Goal: Transaction & Acquisition: Purchase product/service

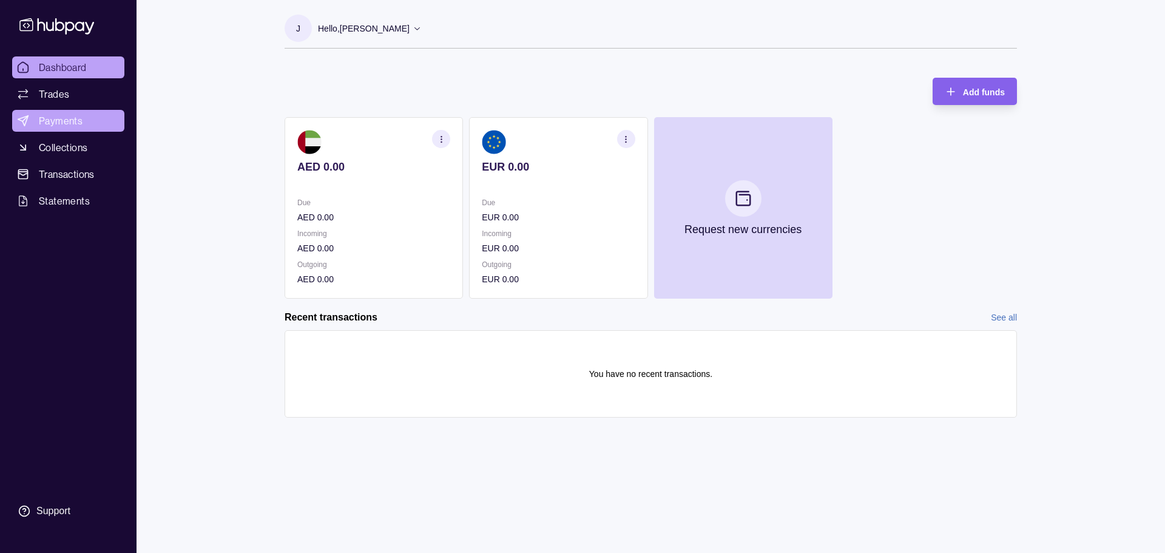
click at [52, 123] on span "Payments" at bounding box center [61, 120] width 44 height 15
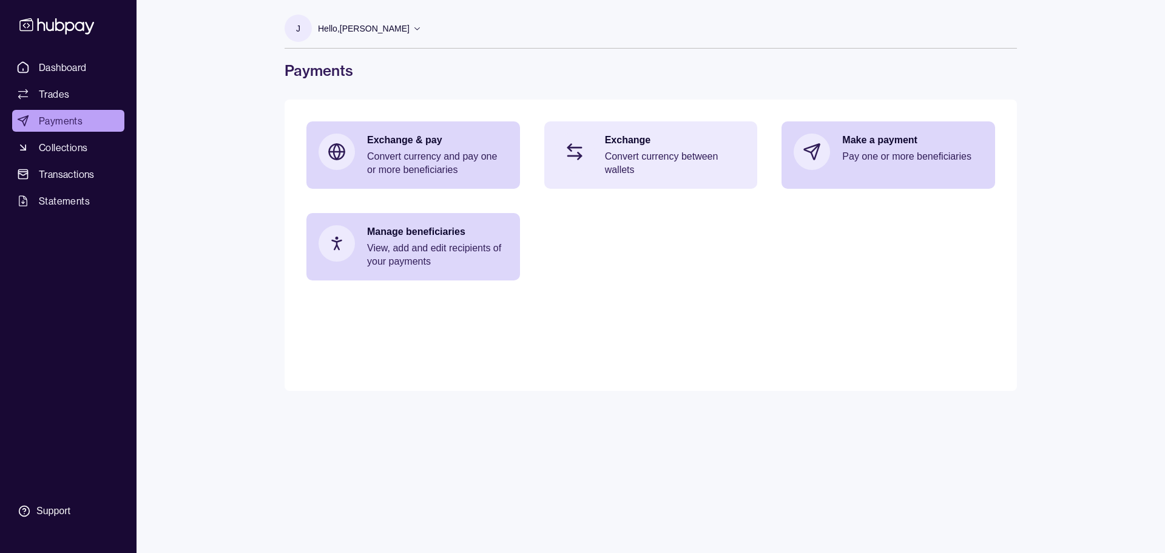
click at [658, 157] on p "Convert currency between wallets" at bounding box center [675, 163] width 141 height 27
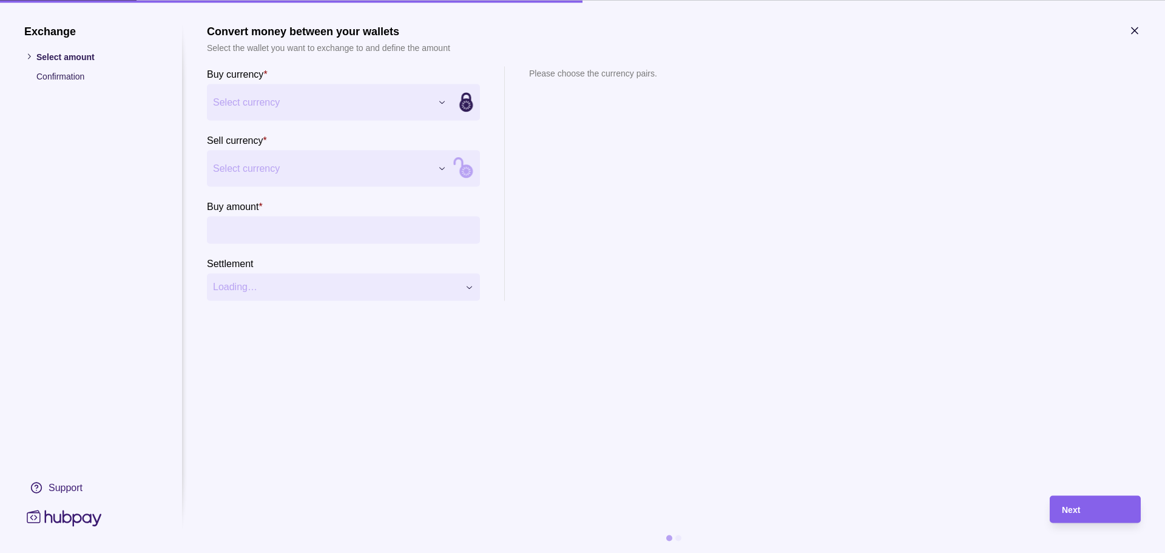
click at [268, 552] on div "Exchange Select amount Confirmation Support Convert money between your wallets …" at bounding box center [582, 553] width 1165 height 0
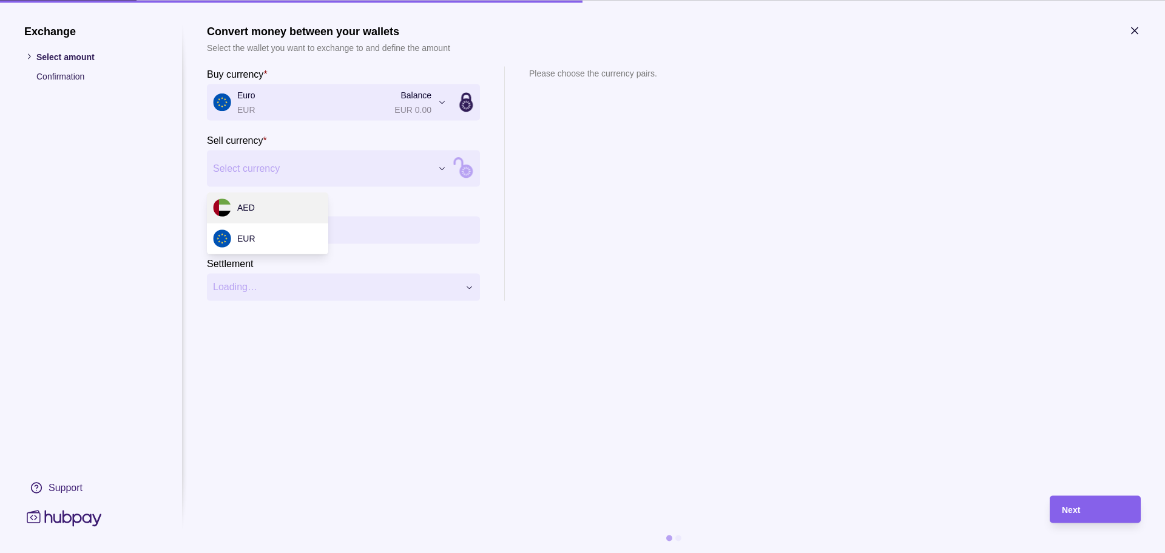
click at [266, 552] on div "Exchange Select amount Confirmation Support Convert money between your wallets …" at bounding box center [582, 553] width 1165 height 0
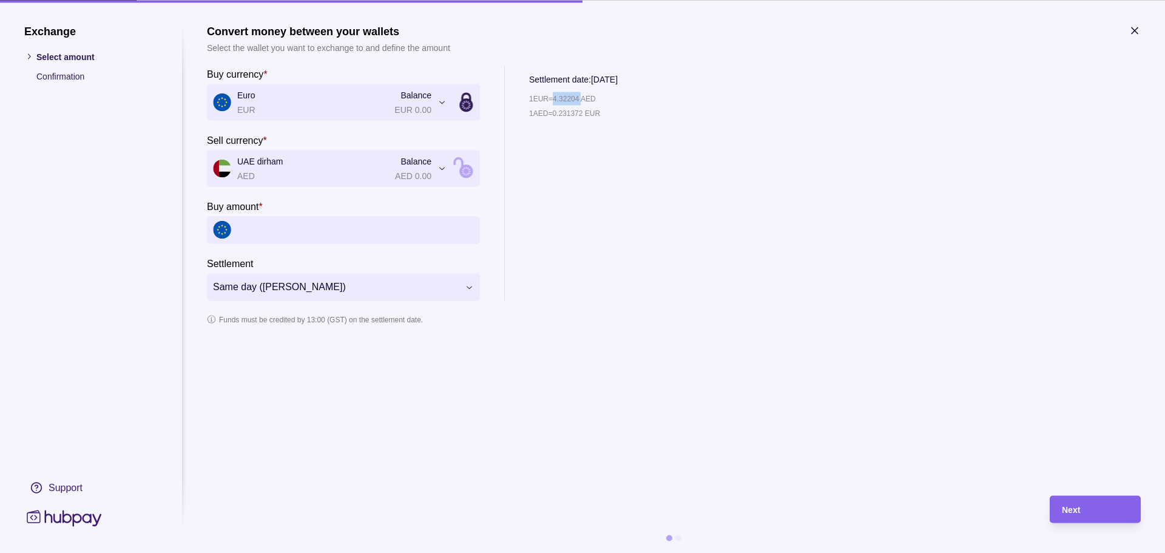
drag, startPoint x: 558, startPoint y: 98, endPoint x: 586, endPoint y: 98, distance: 27.9
click at [586, 98] on p "1 EUR = 4.32204 AED" at bounding box center [562, 98] width 67 height 13
click at [725, 404] on section "**********" at bounding box center [674, 253] width 934 height 459
